Goal: Task Accomplishment & Management: Use online tool/utility

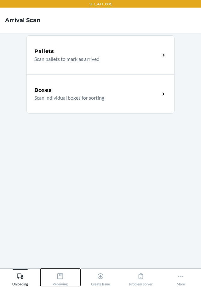
click at [62, 271] on div "Receiving" at bounding box center [60, 279] width 15 height 16
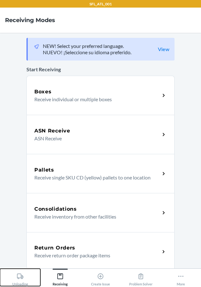
click at [24, 280] on div "Unloading" at bounding box center [20, 279] width 16 height 16
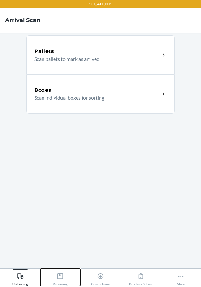
click at [64, 279] on div "Receiving" at bounding box center [60, 279] width 15 height 16
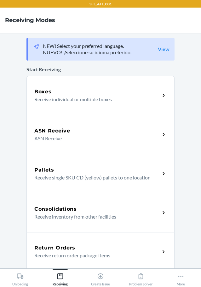
click at [97, 250] on div "Return Orders" at bounding box center [97, 248] width 126 height 8
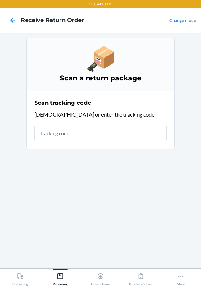
drag, startPoint x: 110, startPoint y: 132, endPoint x: 115, endPoint y: 134, distance: 6.1
click at [110, 134] on input "text" at bounding box center [100, 133] width 133 height 15
type input "1ZX8R1710358786807"
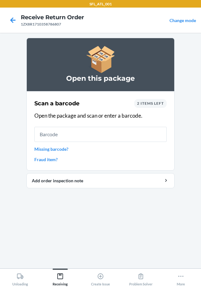
click at [141, 101] on span "2 items left" at bounding box center [150, 103] width 27 height 5
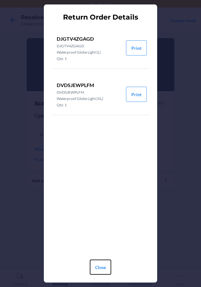
click at [100, 264] on button "Close" at bounding box center [100, 267] width 21 height 15
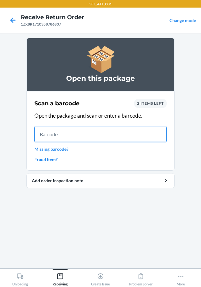
click at [76, 136] on input "text" at bounding box center [100, 134] width 133 height 15
click at [103, 133] on input "text" at bounding box center [100, 134] width 133 height 15
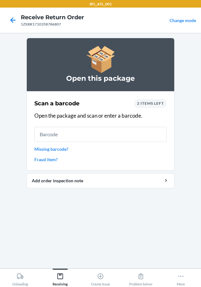
click at [140, 103] on span "2 items left" at bounding box center [150, 103] width 27 height 5
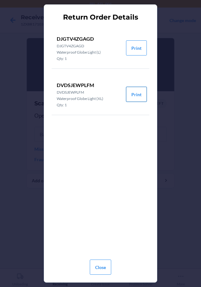
click at [133, 95] on button "Print" at bounding box center [136, 94] width 21 height 15
click at [101, 268] on button "Close" at bounding box center [100, 267] width 21 height 15
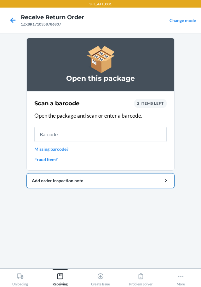
click at [66, 180] on div "Add order inspection note" at bounding box center [101, 180] width 138 height 7
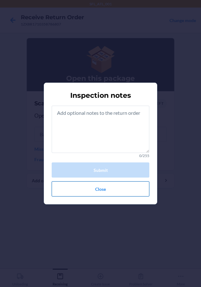
click at [78, 189] on button "Close" at bounding box center [101, 188] width 98 height 15
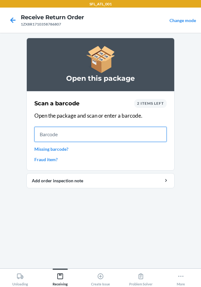
click at [86, 140] on input "text" at bounding box center [100, 134] width 133 height 15
click at [70, 140] on input "text" at bounding box center [100, 134] width 133 height 15
click at [92, 131] on input "text" at bounding box center [100, 134] width 133 height 15
click at [91, 134] on input "text" at bounding box center [100, 134] width 133 height 15
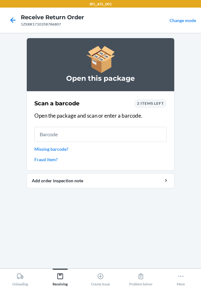
click at [54, 151] on link "Missing barcode?" at bounding box center [100, 149] width 133 height 7
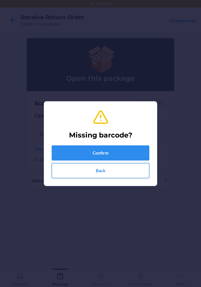
click at [83, 168] on button "Back" at bounding box center [101, 170] width 98 height 15
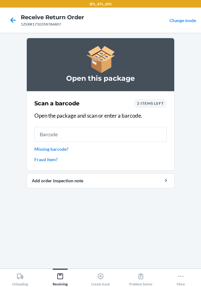
click at [56, 149] on link "Missing barcode?" at bounding box center [100, 149] width 133 height 7
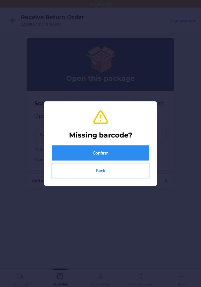
click at [83, 167] on button "Back" at bounding box center [101, 170] width 98 height 15
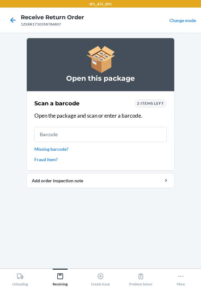
click at [64, 152] on link "Missing barcode?" at bounding box center [100, 149] width 133 height 7
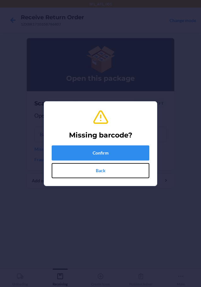
click at [82, 168] on button "Back" at bounding box center [101, 170] width 98 height 15
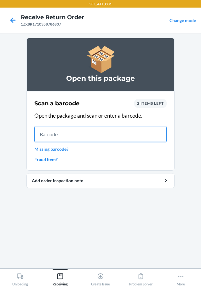
click at [98, 134] on input "text" at bounding box center [100, 134] width 133 height 15
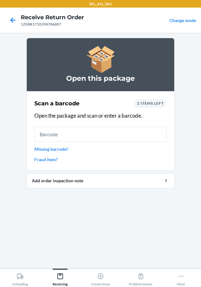
click at [160, 104] on span "2 items left" at bounding box center [150, 103] width 27 height 5
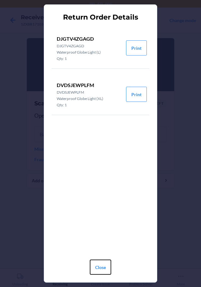
drag, startPoint x: 101, startPoint y: 267, endPoint x: 94, endPoint y: 260, distance: 10.5
click at [101, 267] on button "Close" at bounding box center [100, 267] width 21 height 15
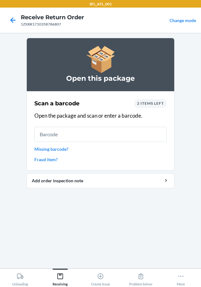
click at [153, 105] on span "2 items left" at bounding box center [150, 103] width 27 height 5
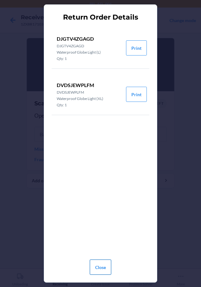
click at [100, 271] on button "Close" at bounding box center [100, 267] width 21 height 15
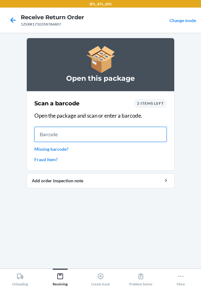
click at [74, 139] on input "text" at bounding box center [100, 134] width 133 height 15
click at [69, 140] on input "text" at bounding box center [100, 134] width 133 height 15
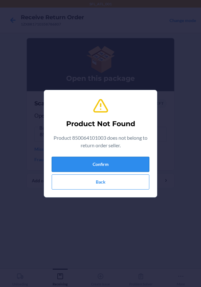
click at [122, 163] on button "Confirm" at bounding box center [101, 164] width 98 height 15
click at [124, 167] on button "Confirm" at bounding box center [101, 164] width 98 height 15
click at [110, 192] on section "Product Not Found Product 850064101003 does not belong to return order seller. …" at bounding box center [101, 144] width 114 height 108
click at [109, 182] on button "Back" at bounding box center [101, 182] width 98 height 15
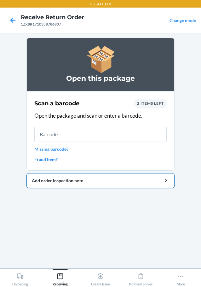
click at [64, 182] on div "Add order inspection note" at bounding box center [101, 180] width 138 height 7
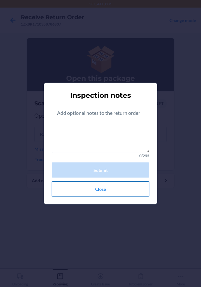
click at [81, 188] on button "Close" at bounding box center [101, 188] width 98 height 15
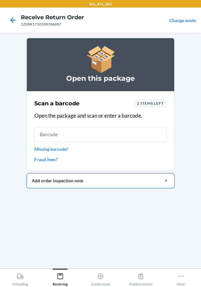
click at [78, 185] on button "Add order inspection note" at bounding box center [101, 180] width 148 height 15
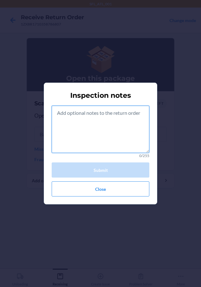
click at [92, 112] on textarea at bounding box center [101, 129] width 98 height 47
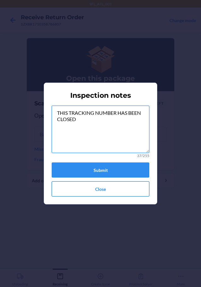
type textarea "THIS TRACKING NUMBER HAS BEEN CLOSED"
click at [122, 191] on button "Close" at bounding box center [101, 188] width 98 height 15
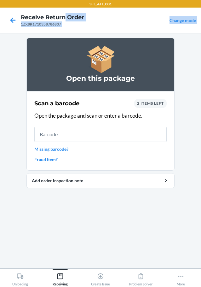
drag, startPoint x: 49, startPoint y: 28, endPoint x: 38, endPoint y: 38, distance: 14.7
click at [38, 38] on div "SFL_ATL_001 Receive Return Order 1ZX8R1710358786807 Change mode Open this packa…" at bounding box center [100, 143] width 201 height 287
click at [68, 29] on nav "Receive Return Order 1ZX8R1710358786807 Change mode" at bounding box center [100, 20] width 201 height 25
drag, startPoint x: 65, startPoint y: 25, endPoint x: 26, endPoint y: 27, distance: 39.9
click at [17, 34] on div "SFL_ATL_001 Receive Return Order 1ZX8R1710358786807 Change mode Open this packa…" at bounding box center [100, 143] width 201 height 287
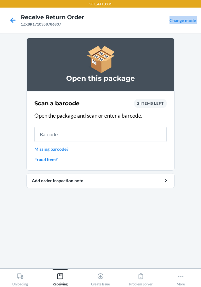
drag, startPoint x: 72, startPoint y: 20, endPoint x: 68, endPoint y: 21, distance: 4.8
click at [71, 20] on h4 "Receive Return Order" at bounding box center [52, 17] width 63 height 8
drag, startPoint x: 60, startPoint y: 24, endPoint x: 21, endPoint y: 25, distance: 38.8
click at [21, 25] on div "1ZX8R1710358786807" at bounding box center [52, 24] width 63 height 6
copy div "1ZX8R1710358786807"
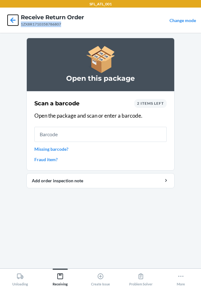
click at [11, 19] on icon at bounding box center [12, 19] width 5 height 5
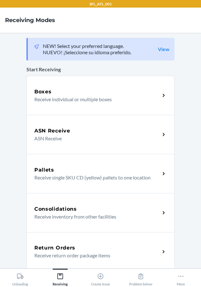
click at [91, 248] on div "Return Orders" at bounding box center [97, 248] width 126 height 8
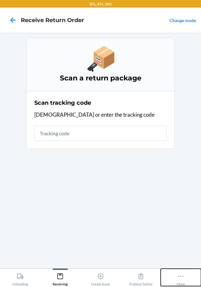
click at [181, 278] on icon at bounding box center [181, 276] width 7 height 7
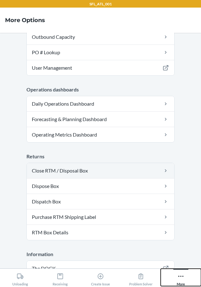
scroll to position [91, 0]
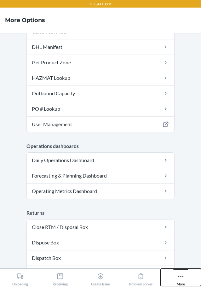
click at [167, 274] on button "More" at bounding box center [181, 277] width 40 height 17
click at [58, 277] on icon at bounding box center [60, 277] width 6 height 6
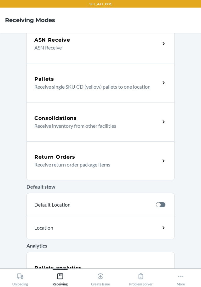
click at [84, 158] on div "Return Orders" at bounding box center [97, 157] width 126 height 8
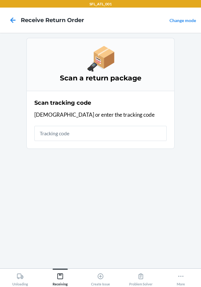
click at [77, 131] on input "text" at bounding box center [100, 133] width 133 height 15
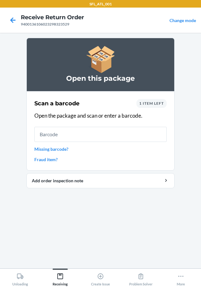
click at [76, 133] on input "text" at bounding box center [100, 134] width 133 height 15
click at [156, 105] on span "1 item left" at bounding box center [152, 103] width 25 height 5
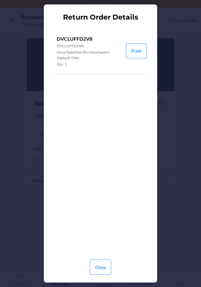
click at [101, 276] on div "Close" at bounding box center [100, 266] width 21 height 23
click at [103, 264] on button "Close" at bounding box center [100, 267] width 21 height 15
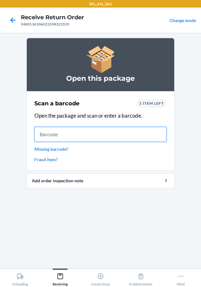
click at [76, 131] on input "text" at bounding box center [100, 134] width 133 height 15
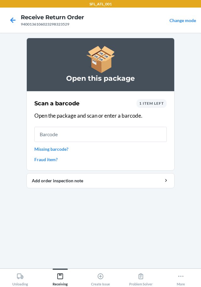
click at [187, 23] on link "Change mode" at bounding box center [183, 20] width 27 height 5
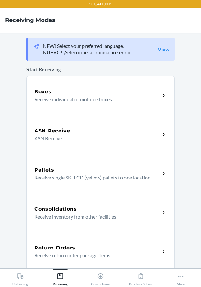
click at [68, 252] on p "Receive return order package items" at bounding box center [94, 256] width 121 height 8
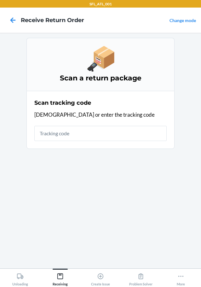
click at [84, 138] on input "text" at bounding box center [100, 133] width 133 height 15
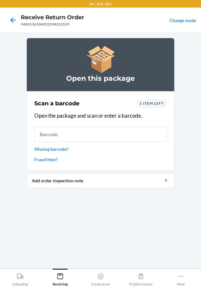
click at [56, 151] on link "Missing barcode?" at bounding box center [100, 149] width 133 height 7
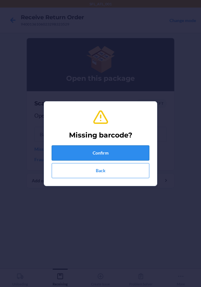
click at [99, 147] on button "Confirm" at bounding box center [101, 153] width 98 height 15
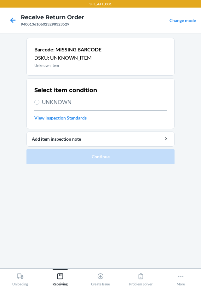
click at [45, 103] on span "UNKNOWN" at bounding box center [104, 102] width 125 height 8
click at [39, 103] on input "UNKNOWN" at bounding box center [36, 102] width 5 height 5
radio input "true"
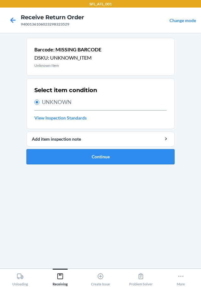
click at [77, 156] on button "Continue" at bounding box center [101, 156] width 148 height 15
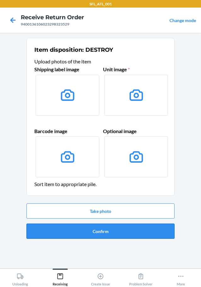
click at [85, 229] on button "Confirm" at bounding box center [101, 231] width 148 height 15
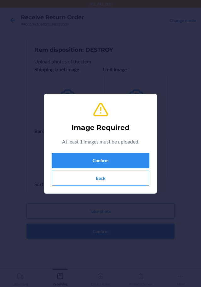
click at [98, 159] on button "Confirm" at bounding box center [101, 160] width 98 height 15
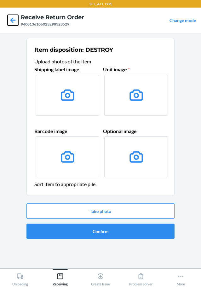
click at [11, 19] on icon at bounding box center [12, 19] width 5 height 5
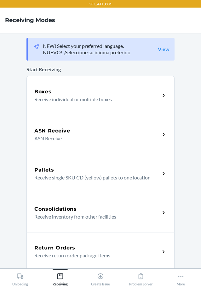
click at [82, 245] on div "Return Orders" at bounding box center [97, 248] width 126 height 8
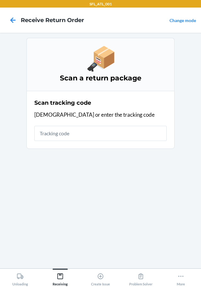
click at [86, 136] on input "text" at bounding box center [100, 133] width 133 height 15
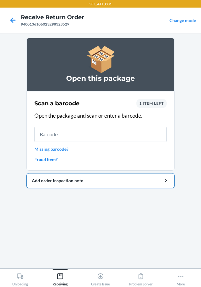
click at [62, 180] on div "Add order inspection note" at bounding box center [101, 180] width 138 height 7
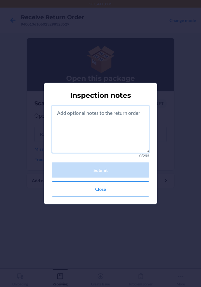
click at [81, 121] on textarea at bounding box center [101, 129] width 98 height 47
click at [75, 111] on textarea at bounding box center [101, 129] width 98 height 47
click at [78, 120] on textarea at bounding box center [101, 129] width 98 height 47
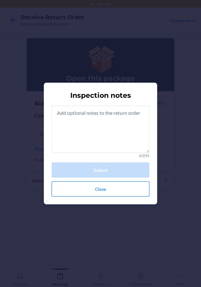
click at [106, 186] on button "Close" at bounding box center [101, 188] width 98 height 15
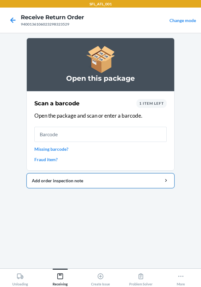
click at [74, 180] on div "Add order inspection note" at bounding box center [101, 180] width 138 height 7
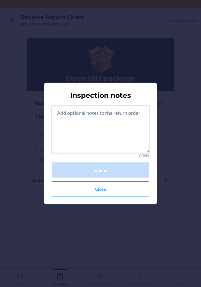
click at [69, 116] on textarea at bounding box center [101, 129] width 98 height 47
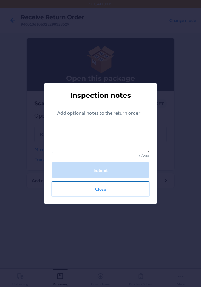
click at [89, 191] on button "Close" at bounding box center [101, 188] width 98 height 15
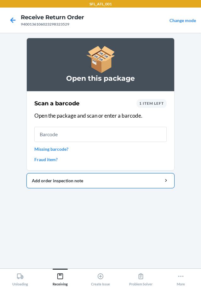
click at [70, 178] on div "Add order inspection note" at bounding box center [101, 180] width 138 height 7
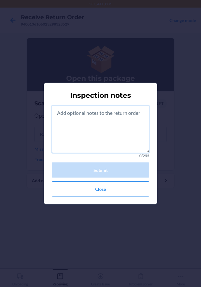
click at [66, 124] on textarea at bounding box center [101, 129] width 98 height 47
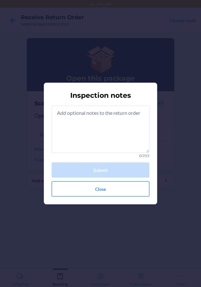
click at [98, 193] on button "Close" at bounding box center [101, 188] width 98 height 15
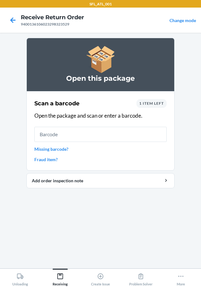
click at [48, 159] on link "Fraud item?" at bounding box center [100, 159] width 133 height 7
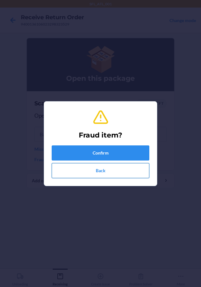
click at [78, 166] on button "Back" at bounding box center [101, 170] width 98 height 15
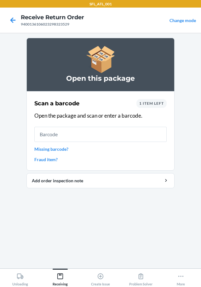
click at [59, 150] on link "Missing barcode?" at bounding box center [100, 149] width 133 height 7
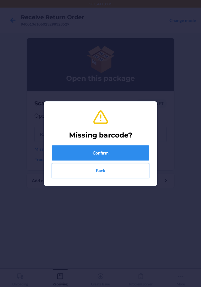
click at [77, 172] on button "Back" at bounding box center [101, 170] width 98 height 15
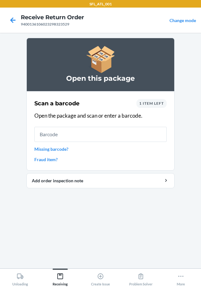
click at [144, 103] on span "1 item left" at bounding box center [152, 103] width 25 height 5
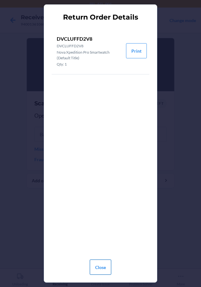
click at [93, 266] on button "Close" at bounding box center [100, 267] width 21 height 15
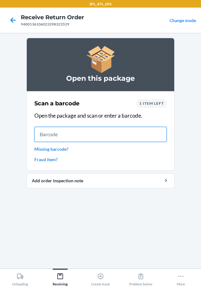
click at [115, 141] on input "text" at bounding box center [100, 134] width 133 height 15
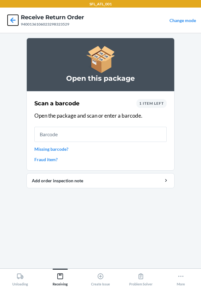
click at [10, 18] on icon at bounding box center [13, 20] width 11 height 11
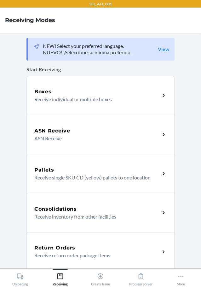
click at [107, 245] on div "Return Orders" at bounding box center [97, 248] width 126 height 8
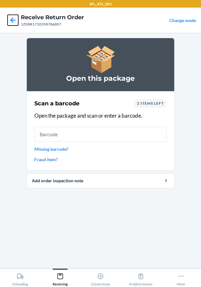
click at [11, 19] on icon at bounding box center [12, 19] width 5 height 5
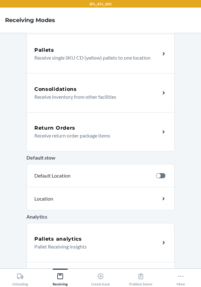
scroll to position [153, 0]
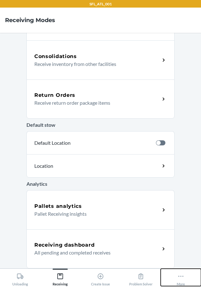
click at [184, 277] on icon at bounding box center [181, 276] width 5 height 1
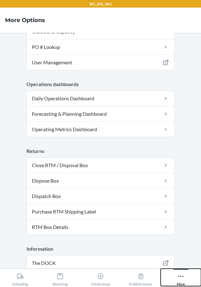
scroll to position [186, 0]
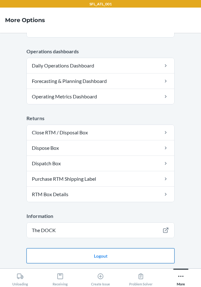
click at [131, 253] on button "Logout" at bounding box center [101, 255] width 148 height 15
